Goal: Task Accomplishment & Management: Manage account settings

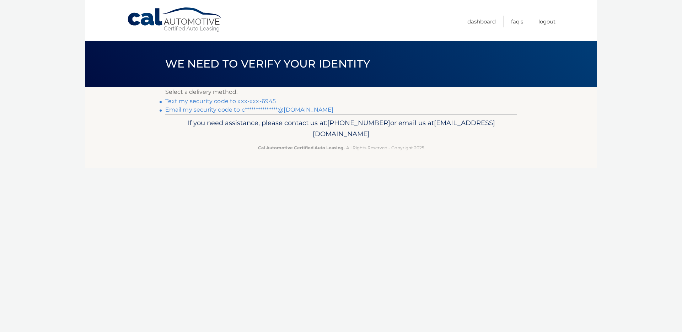
click at [223, 100] on link "Text my security code to xxx-xxx-6945" at bounding box center [220, 101] width 111 height 7
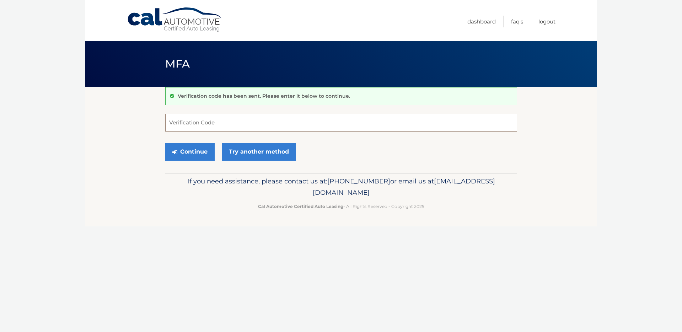
click at [223, 126] on input "Verification Code" at bounding box center [341, 123] width 352 height 18
type input "022140"
click at [195, 154] on button "Continue" at bounding box center [189, 152] width 49 height 18
